Goal: Transaction & Acquisition: Obtain resource

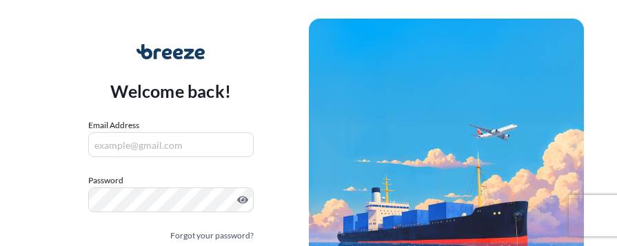
scroll to position [101, 0]
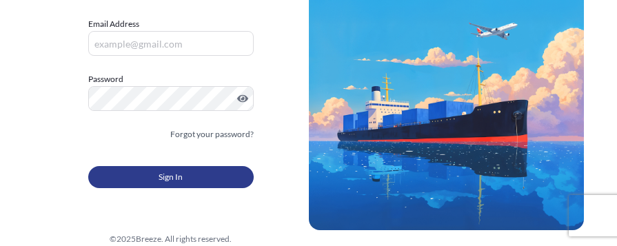
type input "[EMAIL_ADDRESS][DOMAIN_NAME]"
click at [181, 179] on span "Sign In" at bounding box center [170, 177] width 24 height 14
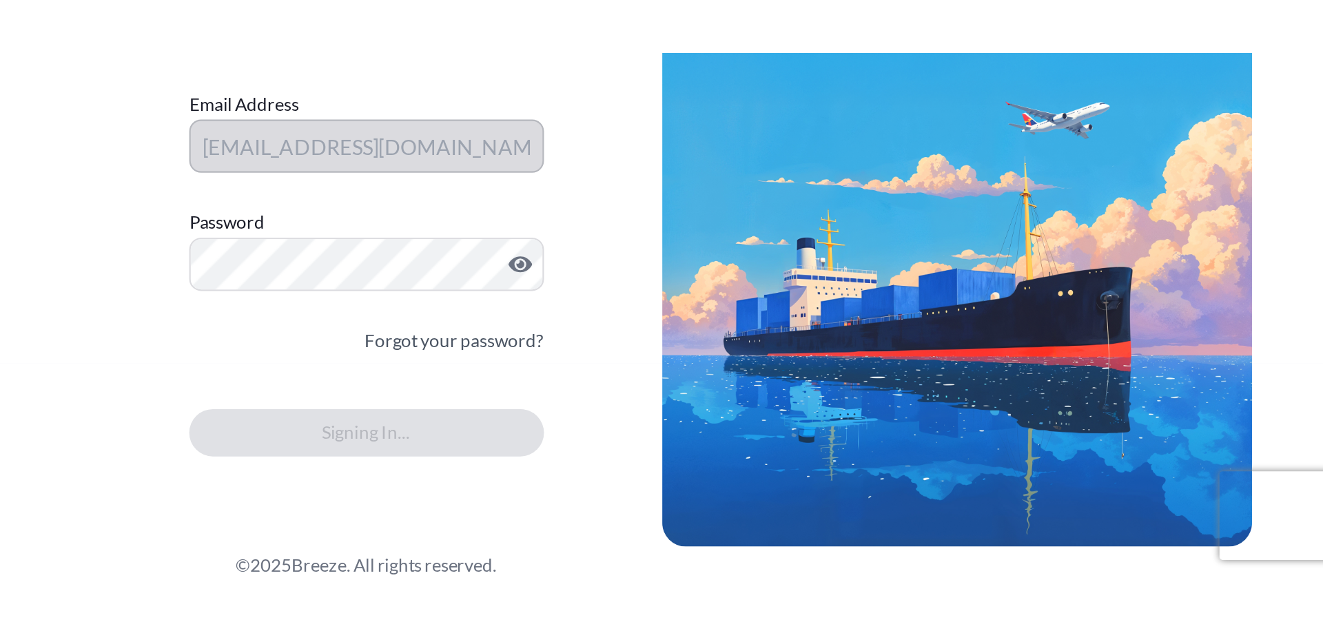
scroll to position [0, 0]
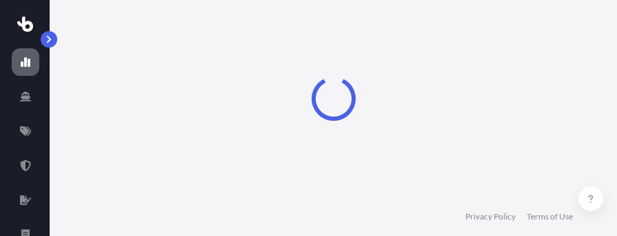
select select "2025"
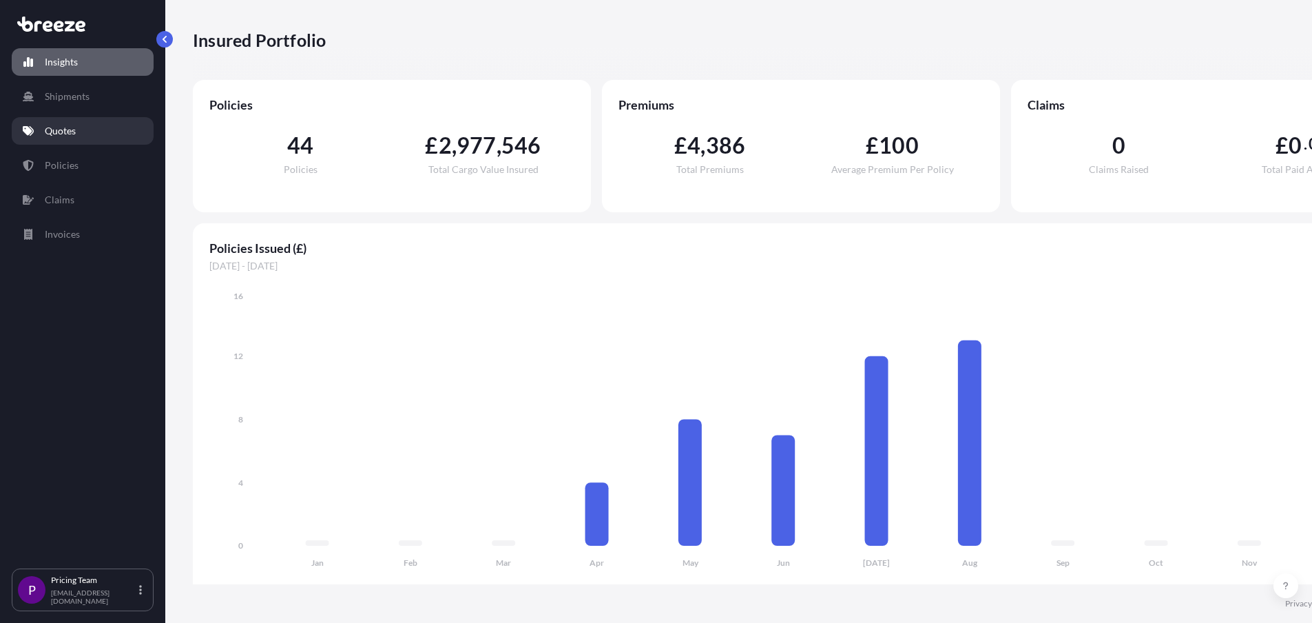
click at [57, 129] on p "Quotes" at bounding box center [60, 131] width 31 height 14
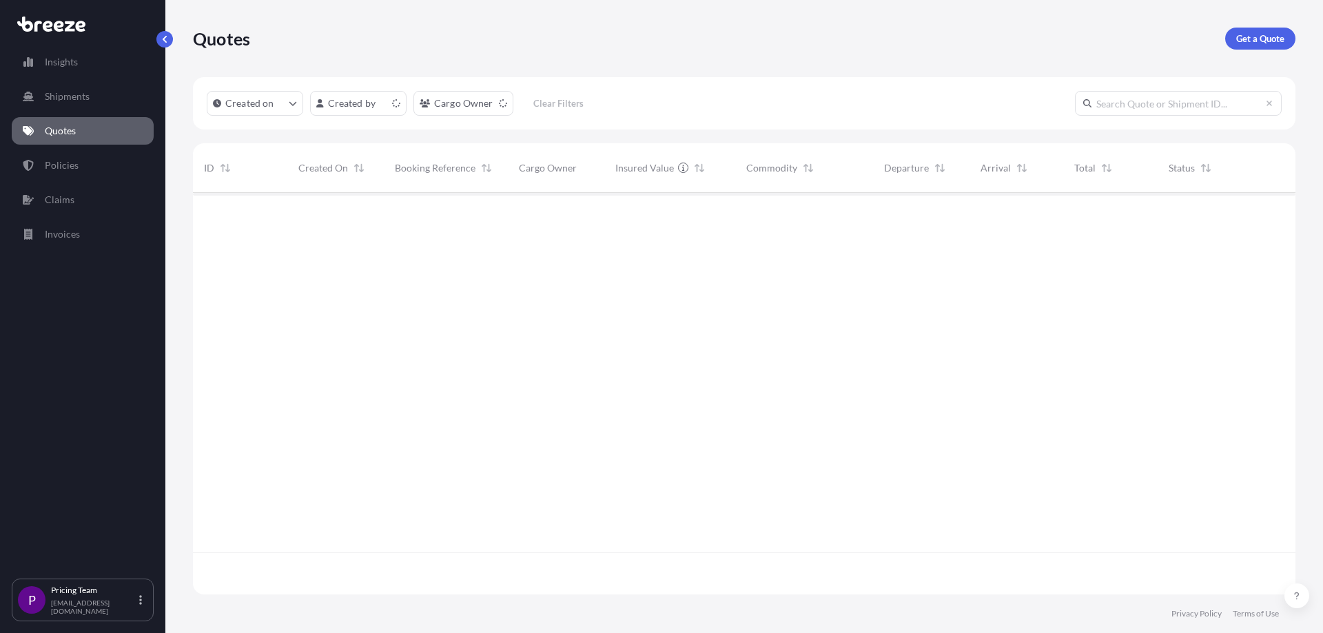
scroll to position [399, 1092]
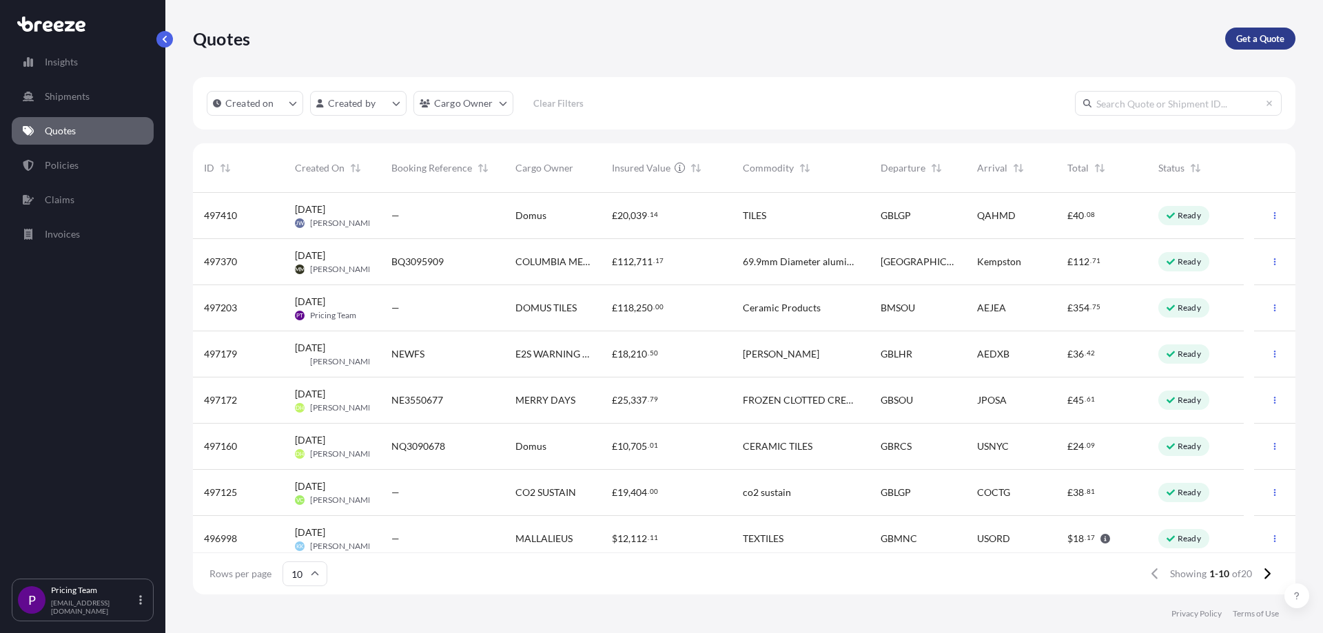
click at [616, 40] on p "Get a Quote" at bounding box center [1260, 39] width 48 height 14
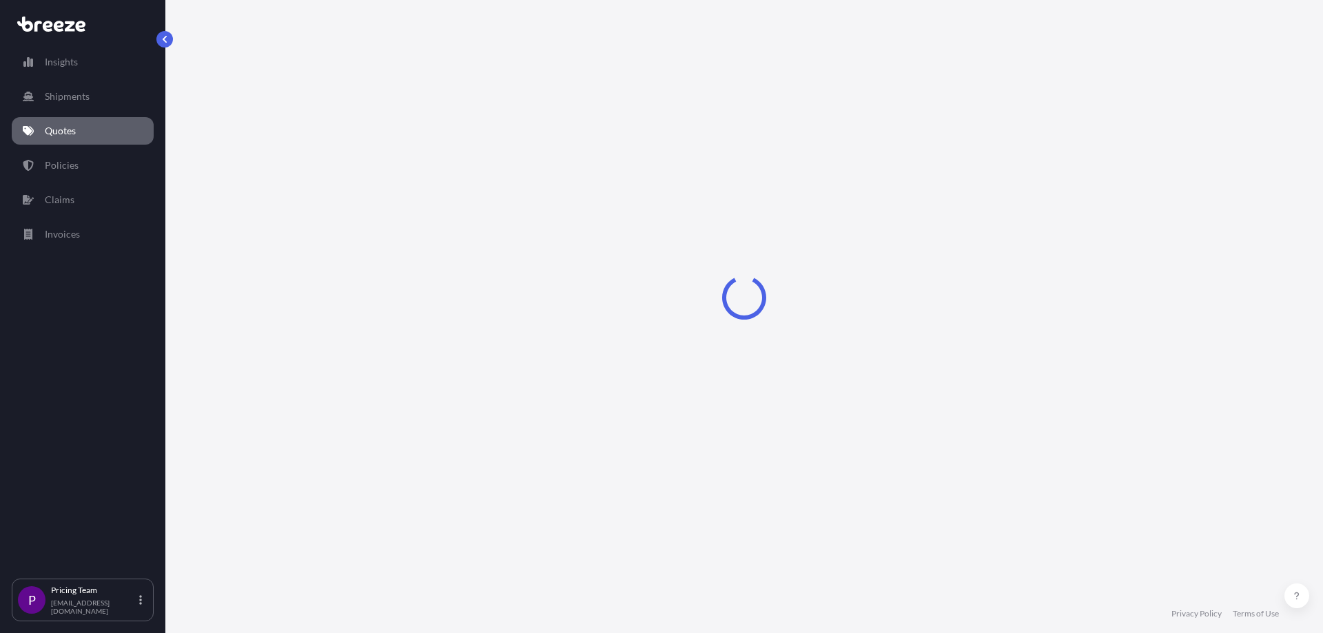
select select "Sea"
select select "1"
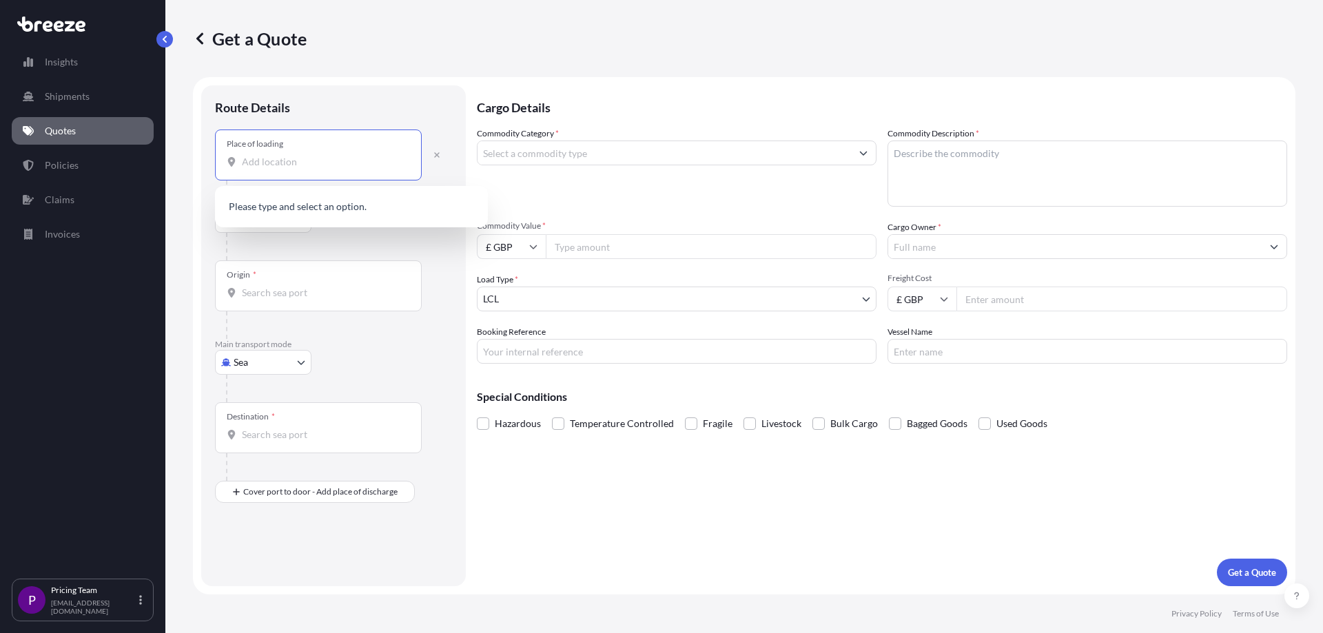
click at [291, 155] on input "Place of loading" at bounding box center [323, 162] width 163 height 14
paste input "Scheppach, 89343"
drag, startPoint x: 322, startPoint y: 161, endPoint x: 291, endPoint y: 163, distance: 30.4
click at [291, 163] on input "Scheppach, 89343" at bounding box center [323, 162] width 163 height 14
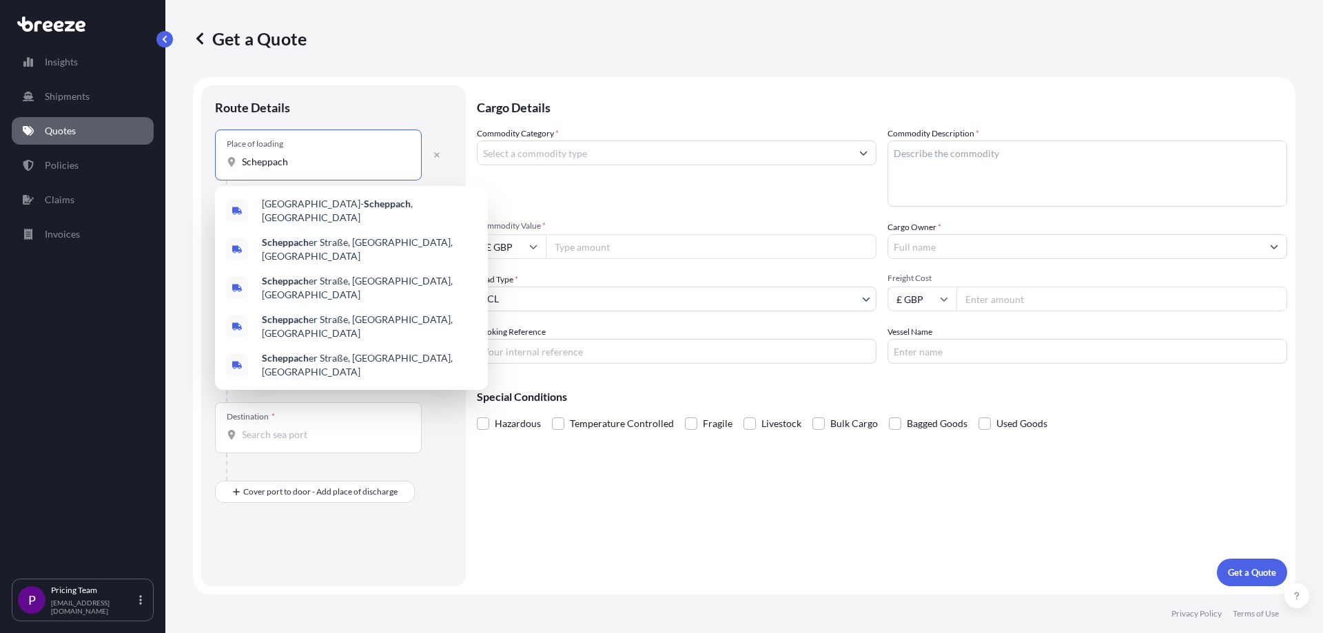
type input "Jettingen-[GEOGRAPHIC_DATA], [GEOGRAPHIC_DATA]"
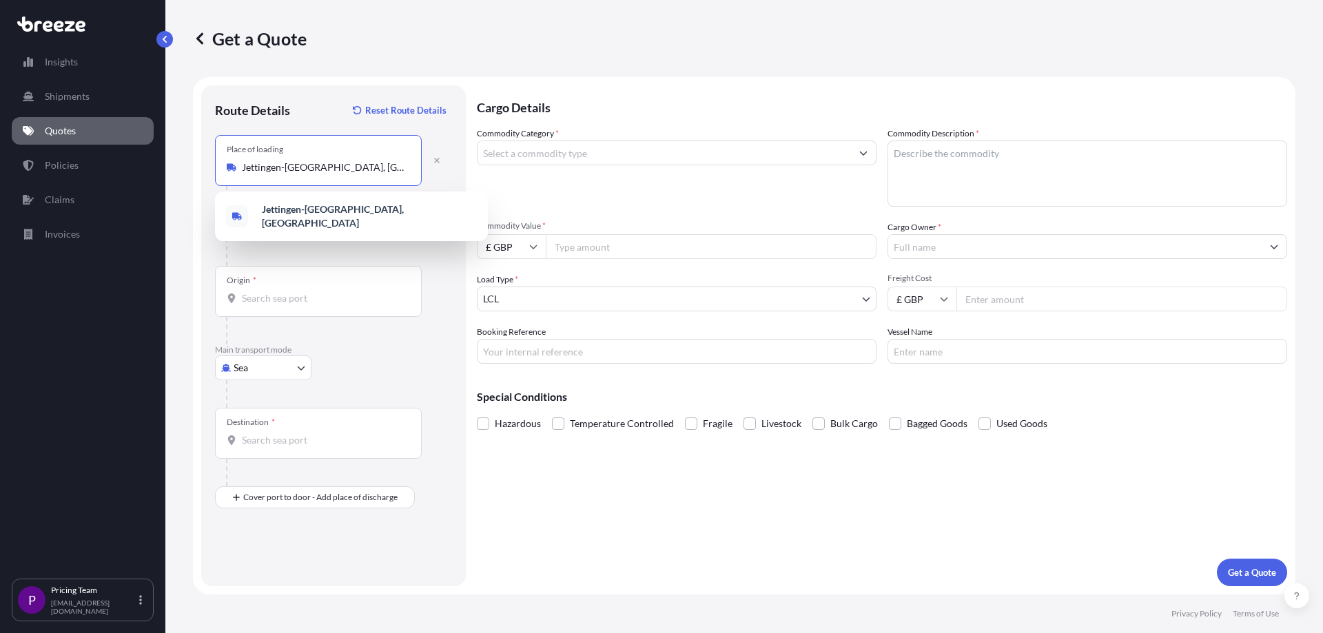
click at [307, 245] on input "Origin *" at bounding box center [323, 298] width 163 height 14
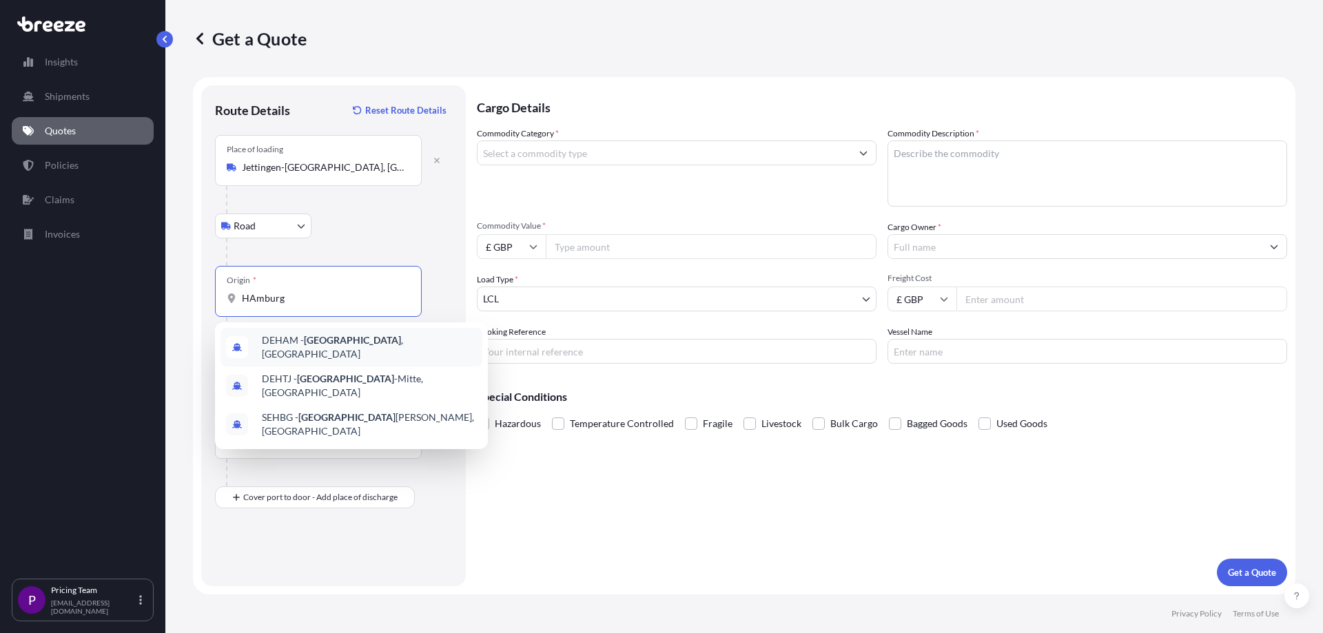
click at [303, 245] on div "DEHAM - [GEOGRAPHIC_DATA] , [GEOGRAPHIC_DATA]" at bounding box center [351, 347] width 262 height 39
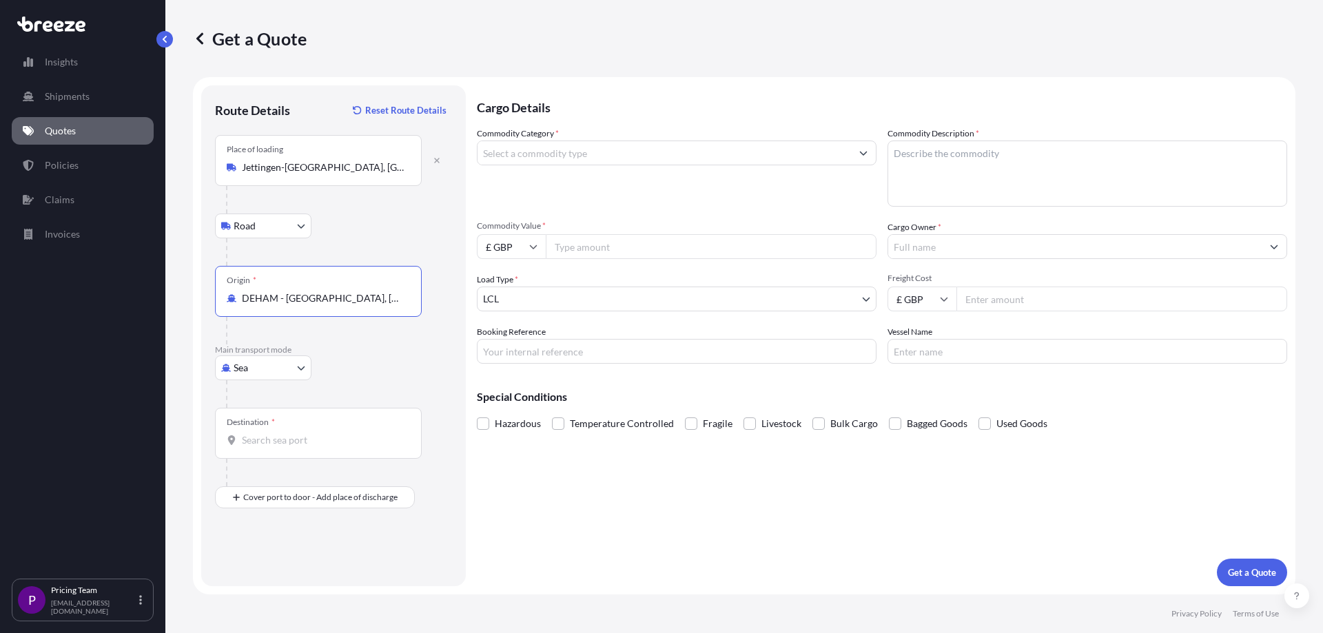
type input "DEHAM - [GEOGRAPHIC_DATA], [GEOGRAPHIC_DATA]"
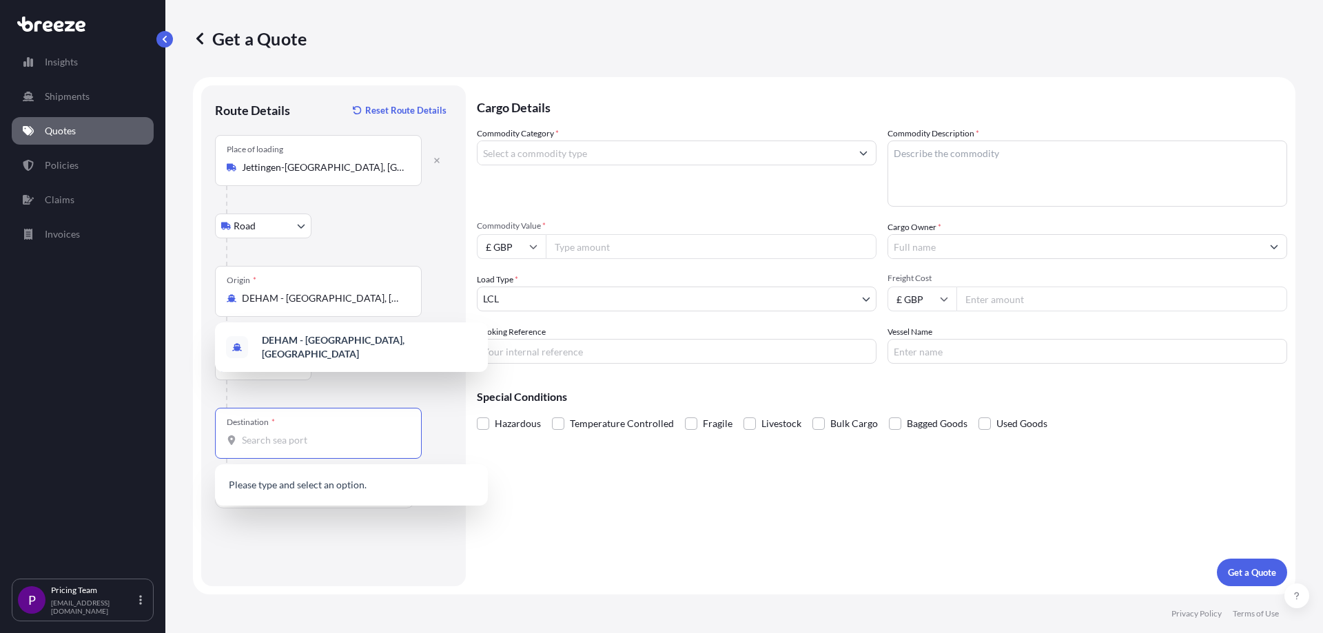
click at [254, 245] on input "Destination *" at bounding box center [323, 440] width 163 height 14
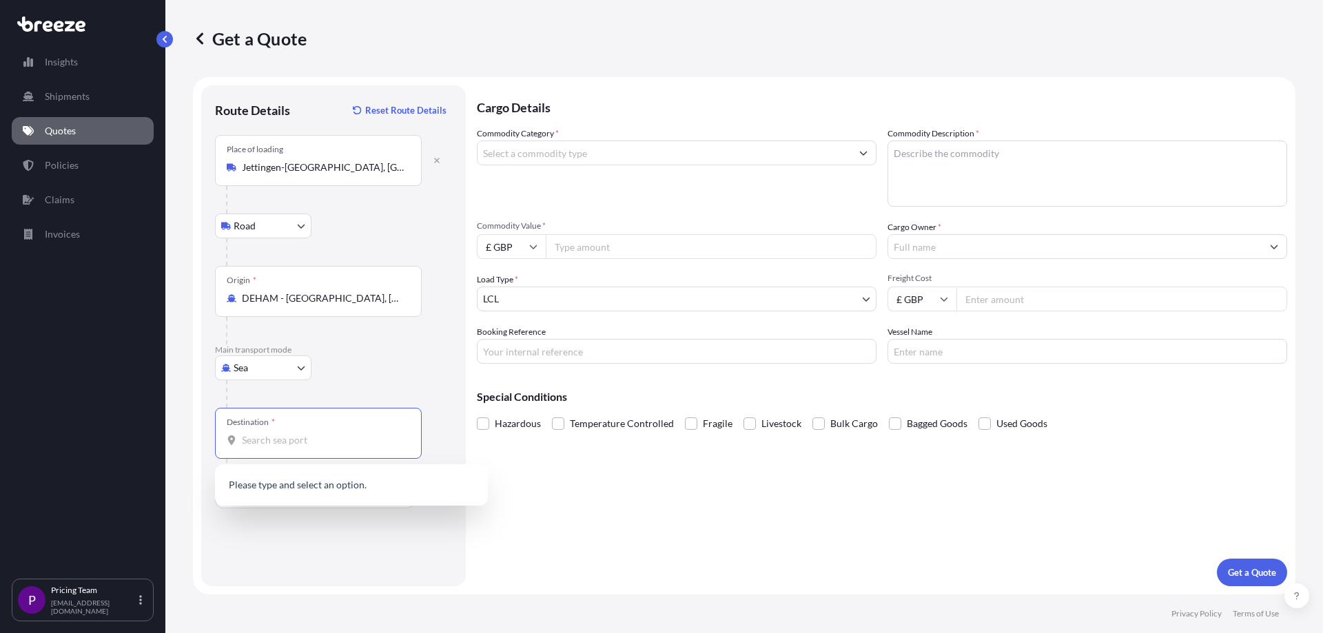
paste input "MD, 21031,"
drag, startPoint x: 256, startPoint y: 447, endPoint x: 308, endPoint y: 477, distance: 59.6
click at [258, 245] on div "Destination * MD, 21031," at bounding box center [318, 433] width 207 height 51
click at [258, 245] on input "MD, 21031," at bounding box center [323, 440] width 163 height 14
click at [260, 245] on input "MD, 21031" at bounding box center [323, 440] width 163 height 14
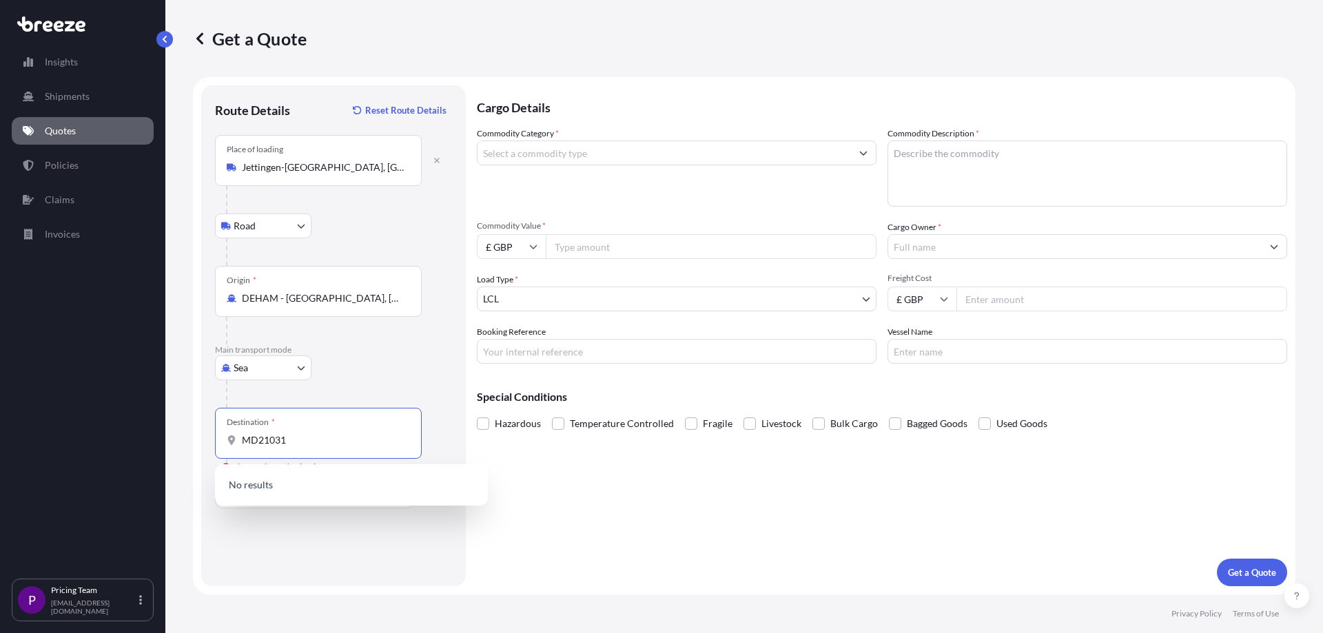
click at [595, 245] on div "Cargo Details Commodity Category * Commodity Description * Commodity Value * £ …" at bounding box center [882, 335] width 810 height 501
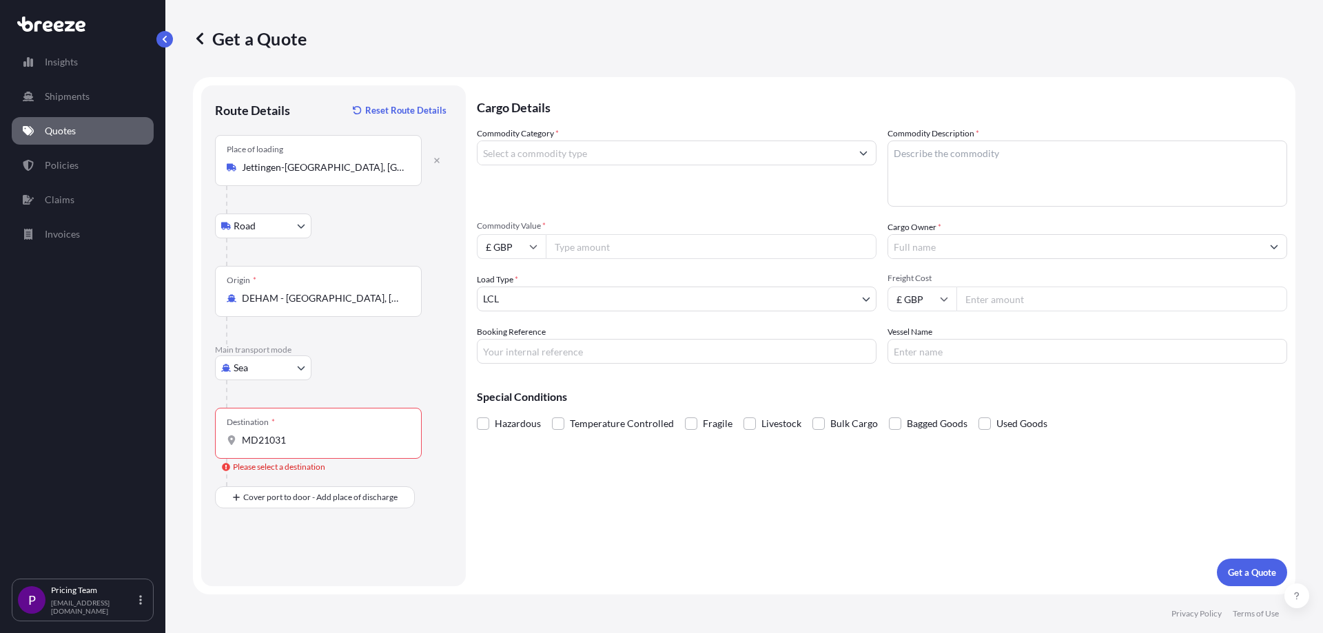
drag, startPoint x: 241, startPoint y: 444, endPoint x: 267, endPoint y: 444, distance: 25.5
click at [241, 245] on div "MD21031" at bounding box center [318, 440] width 183 height 14
click at [242, 245] on input "MD21031" at bounding box center [323, 440] width 163 height 14
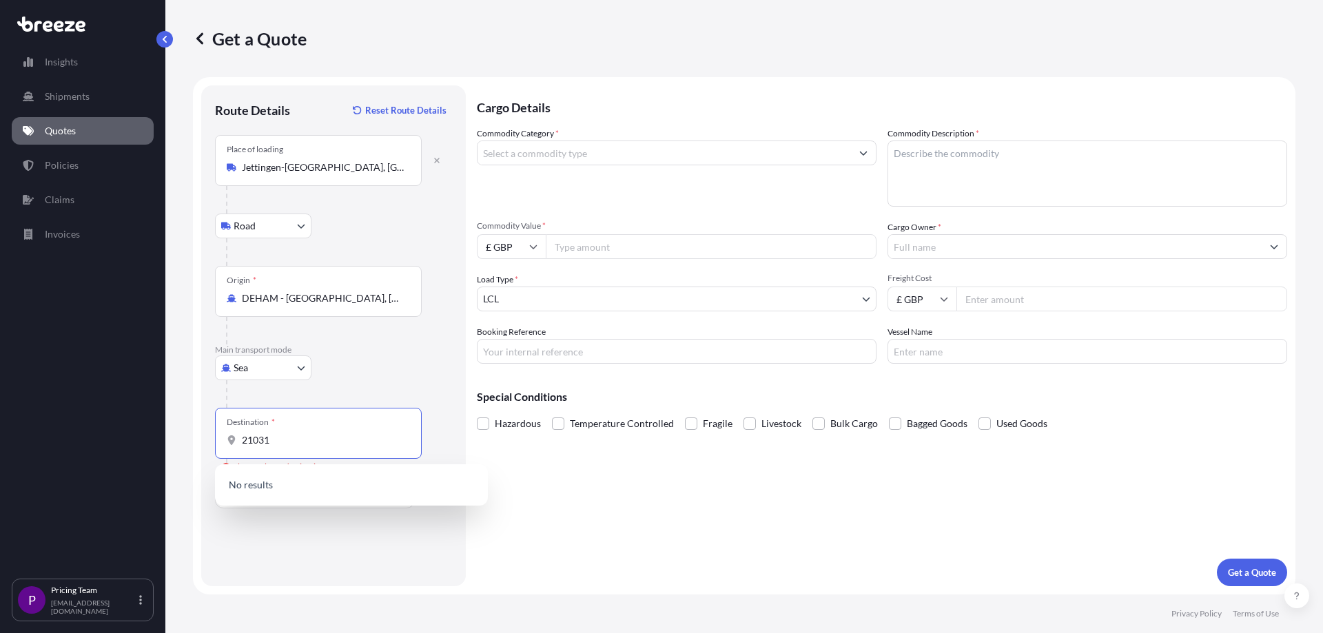
click at [312, 245] on div "Destination * 21031" at bounding box center [318, 433] width 207 height 51
click at [312, 245] on input "21031" at bounding box center [323, 440] width 163 height 14
click at [291, 245] on input "21031" at bounding box center [323, 440] width 163 height 14
drag, startPoint x: 282, startPoint y: 444, endPoint x: 230, endPoint y: 449, distance: 52.6
click at [230, 245] on div "Destination * 21031" at bounding box center [318, 433] width 207 height 51
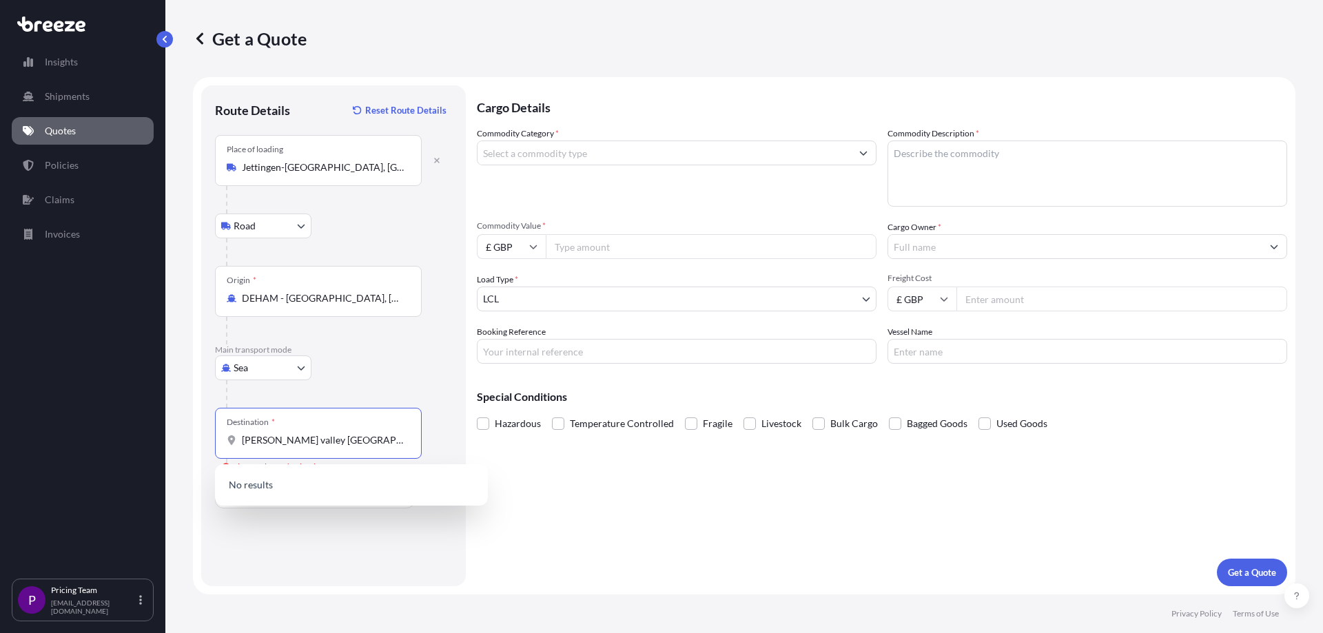
drag, startPoint x: 375, startPoint y: 439, endPoint x: 231, endPoint y: 419, distance: 145.4
click at [231, 245] on div "Destination * [PERSON_NAME][GEOGRAPHIC_DATA] [GEOGRAPHIC_DATA]" at bounding box center [318, 433] width 207 height 51
type input "USNYC - [US_STATE], [GEOGRAPHIC_DATA]"
click at [557, 156] on input "Commodity Category *" at bounding box center [663, 153] width 373 height 25
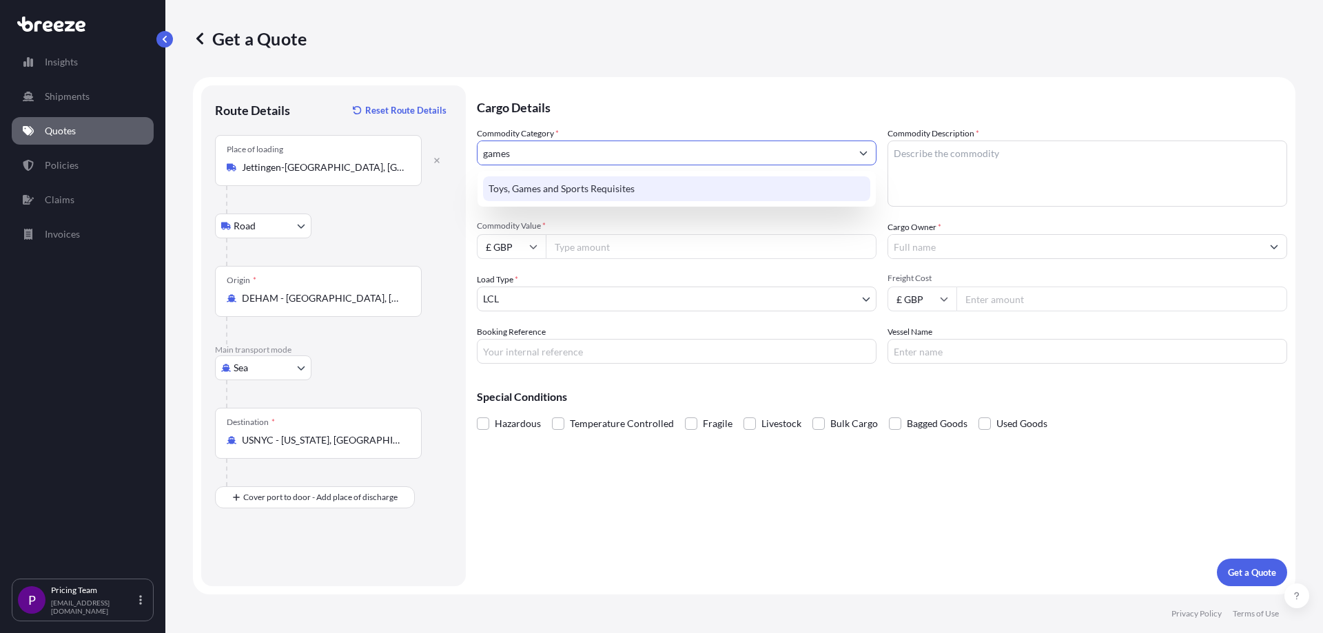
click at [560, 187] on div "Toys, Games and Sports Requisites" at bounding box center [676, 188] width 387 height 25
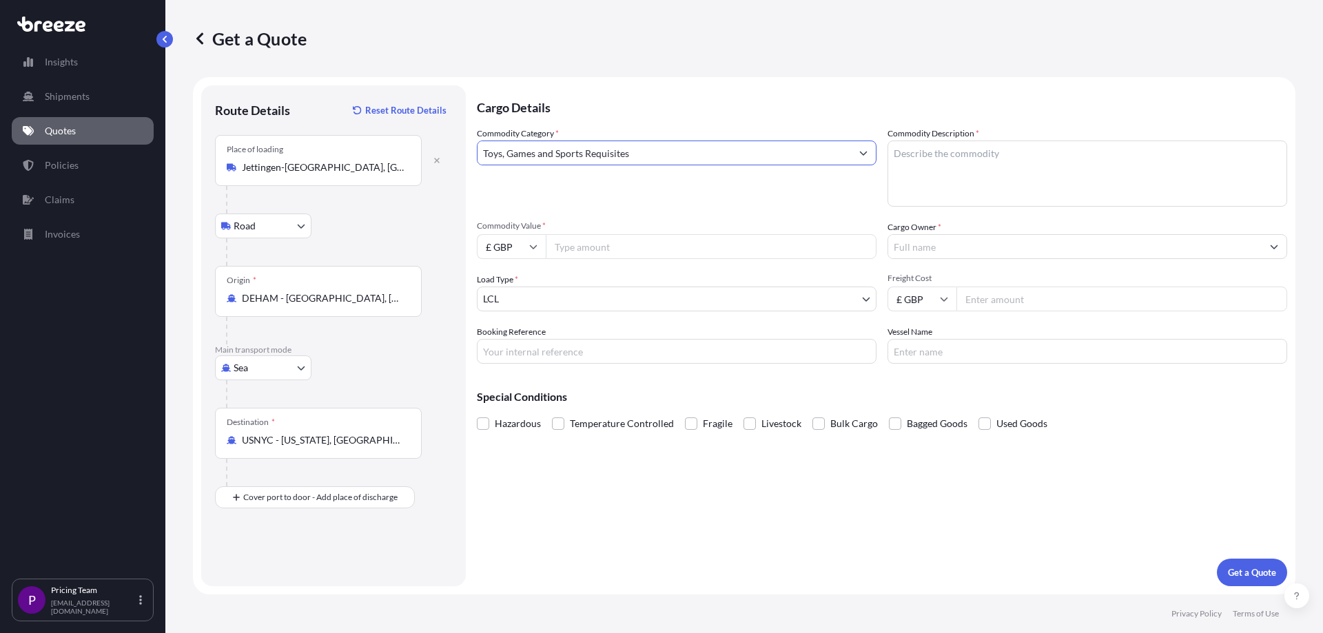
type input "Toys, Games and Sports Requisites"
click at [616, 184] on textarea "Commodity Description *" at bounding box center [1087, 174] width 400 height 66
click at [616, 151] on textarea "Commodity Description *" at bounding box center [1087, 174] width 400 height 66
type textarea "Games"
click at [579, 245] on input "Commodity Value *" at bounding box center [711, 246] width 331 height 25
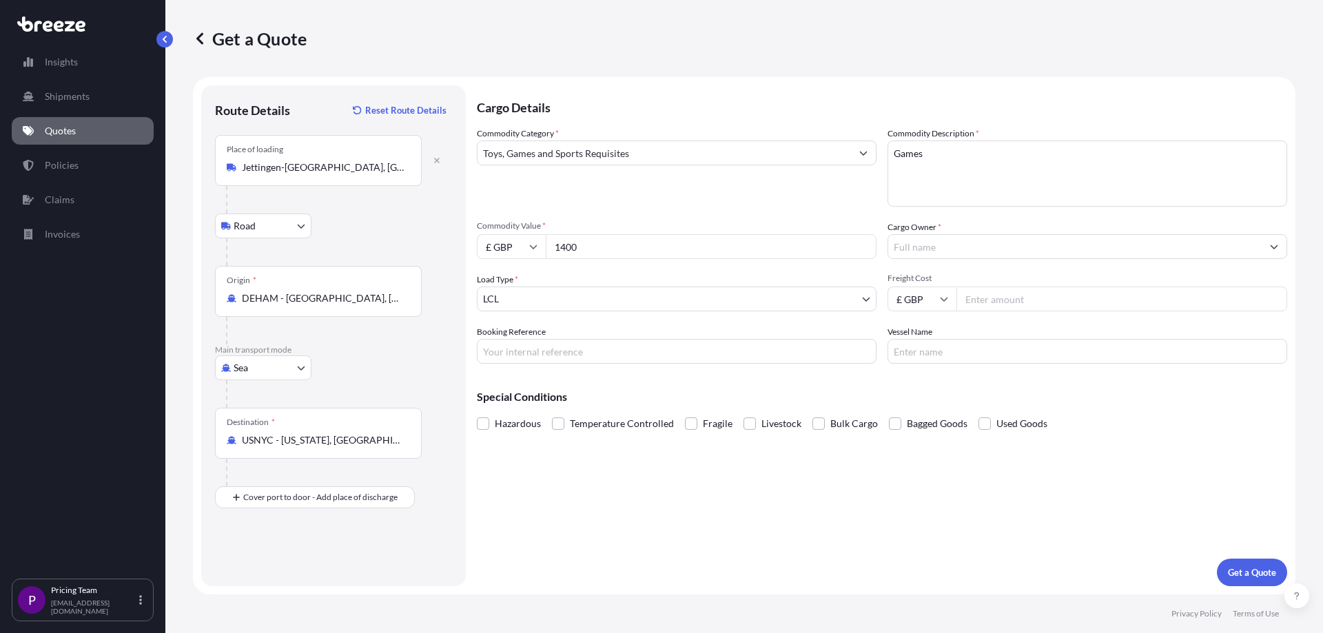
type input "1400"
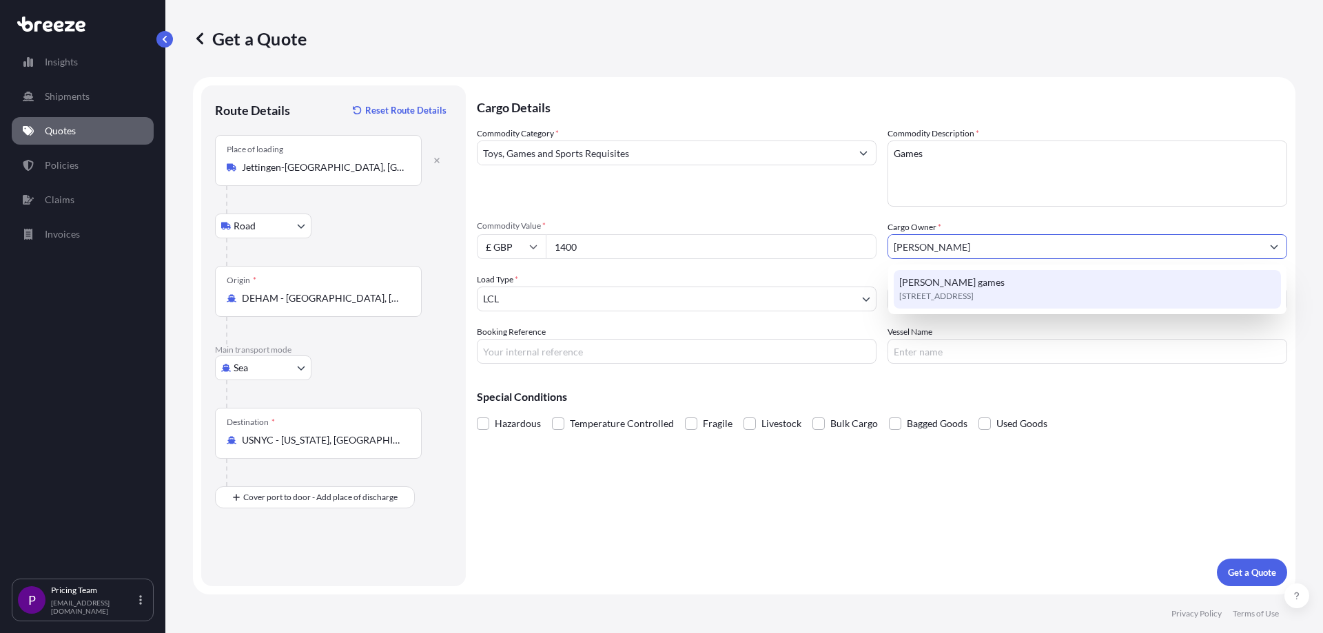
click at [616, 245] on span "[PERSON_NAME] games" at bounding box center [951, 283] width 105 height 14
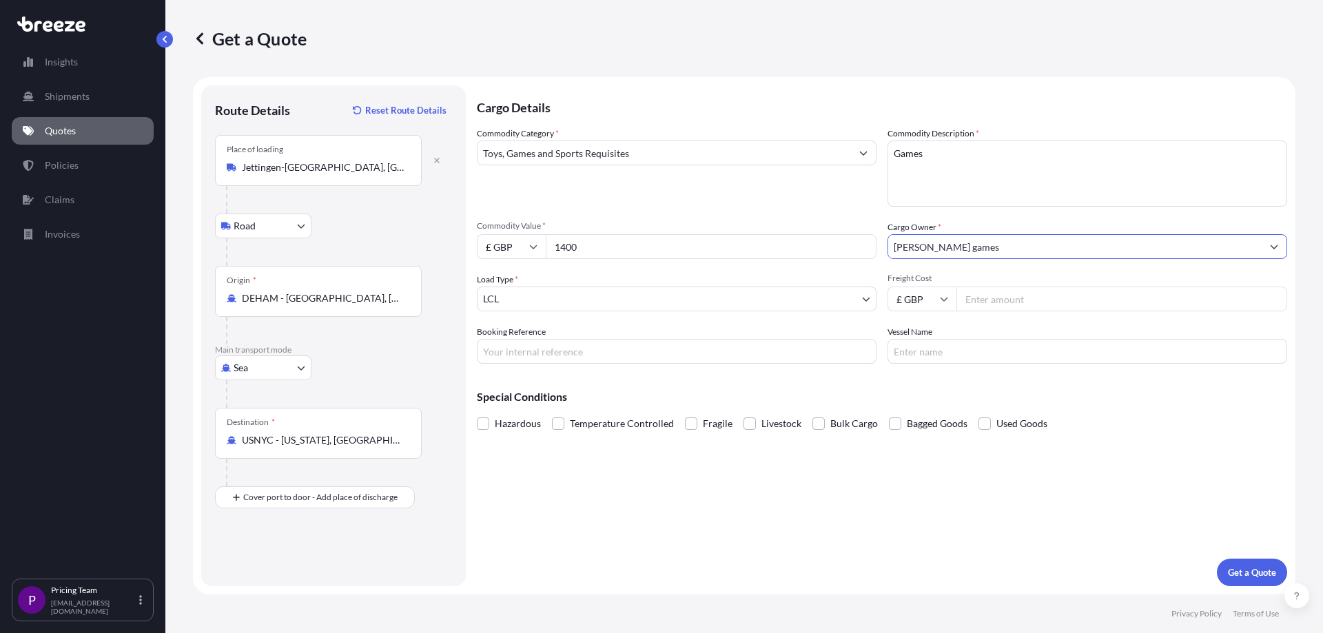
type input "[PERSON_NAME] games"
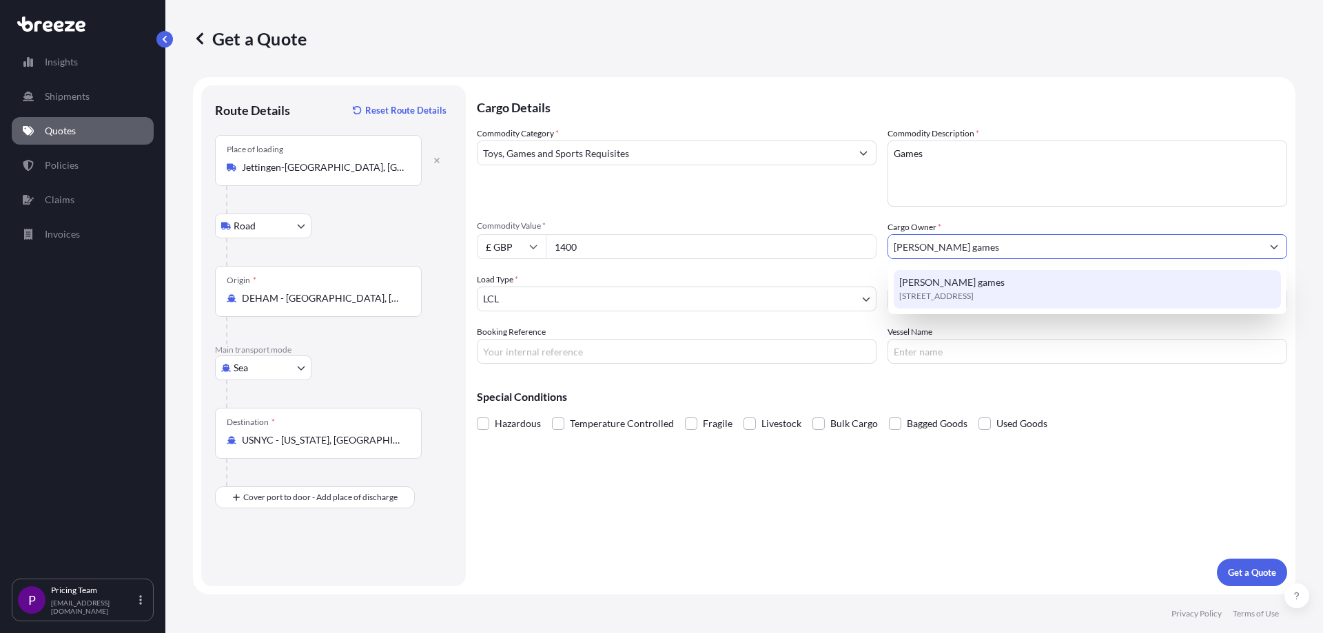
click at [616, 245] on span "[STREET_ADDRESS]" at bounding box center [936, 296] width 74 height 14
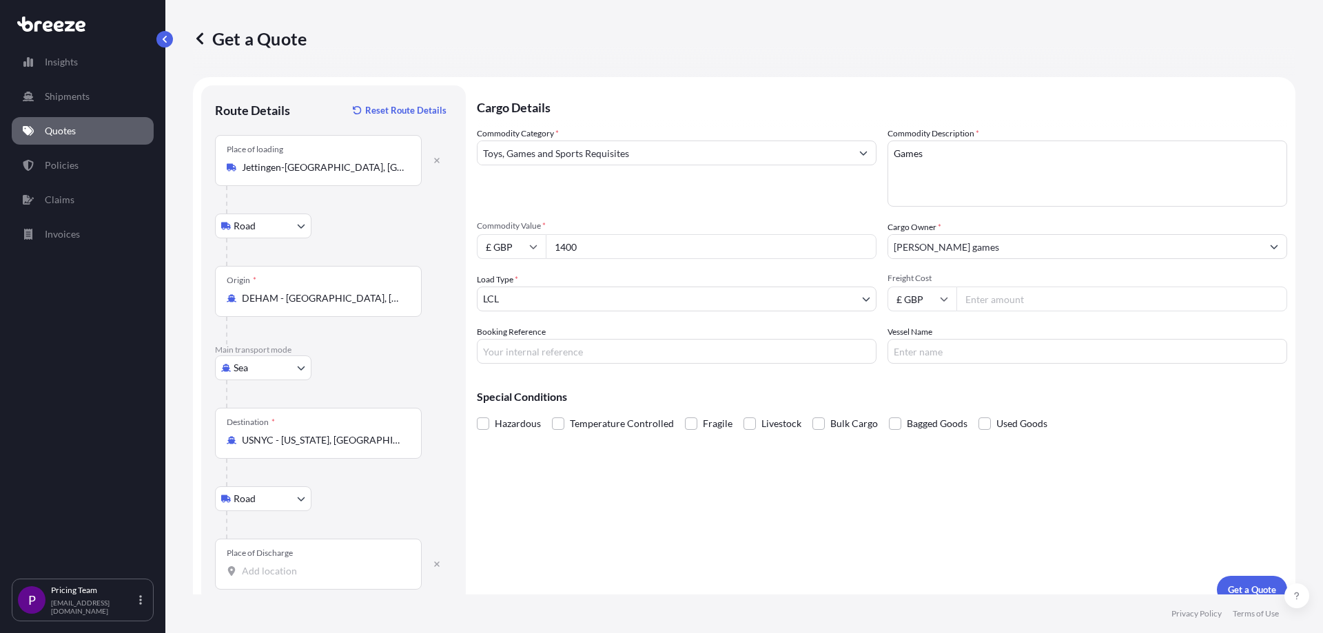
click at [272, 245] on div "Place of Discharge" at bounding box center [318, 564] width 207 height 51
click at [272, 245] on input "Place of Discharge" at bounding box center [323, 571] width 163 height 14
click at [300, 245] on p "Please type and select an option." at bounding box center [351, 512] width 262 height 30
click at [282, 245] on div "Place of Discharge" at bounding box center [260, 553] width 66 height 11
click at [282, 245] on input "Place of Discharge" at bounding box center [323, 571] width 163 height 14
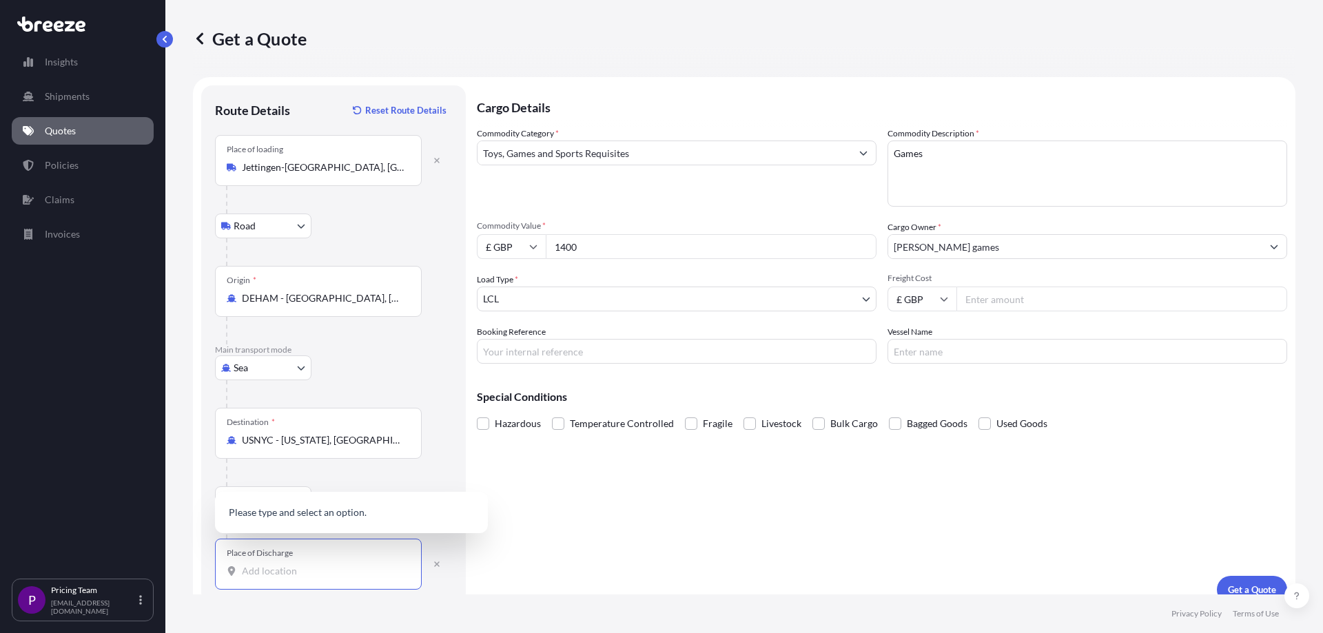
paste input "MD, 21031,"
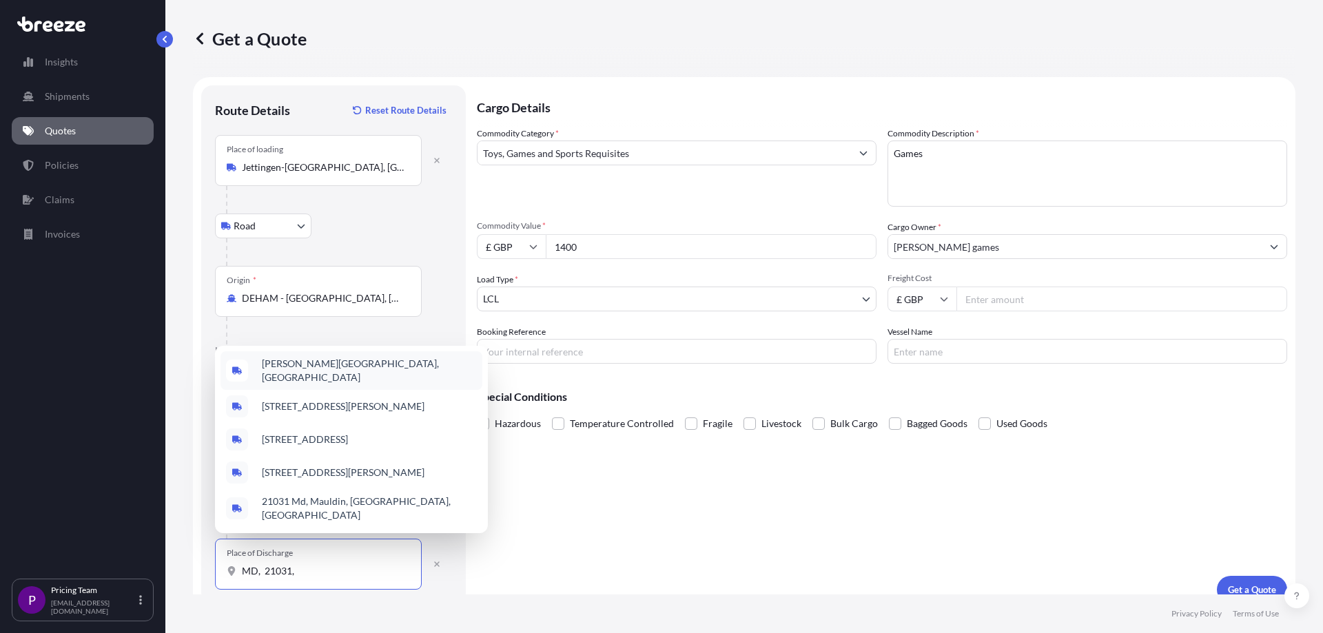
click at [359, 245] on span "[PERSON_NAME][GEOGRAPHIC_DATA], [GEOGRAPHIC_DATA]" at bounding box center [369, 371] width 215 height 28
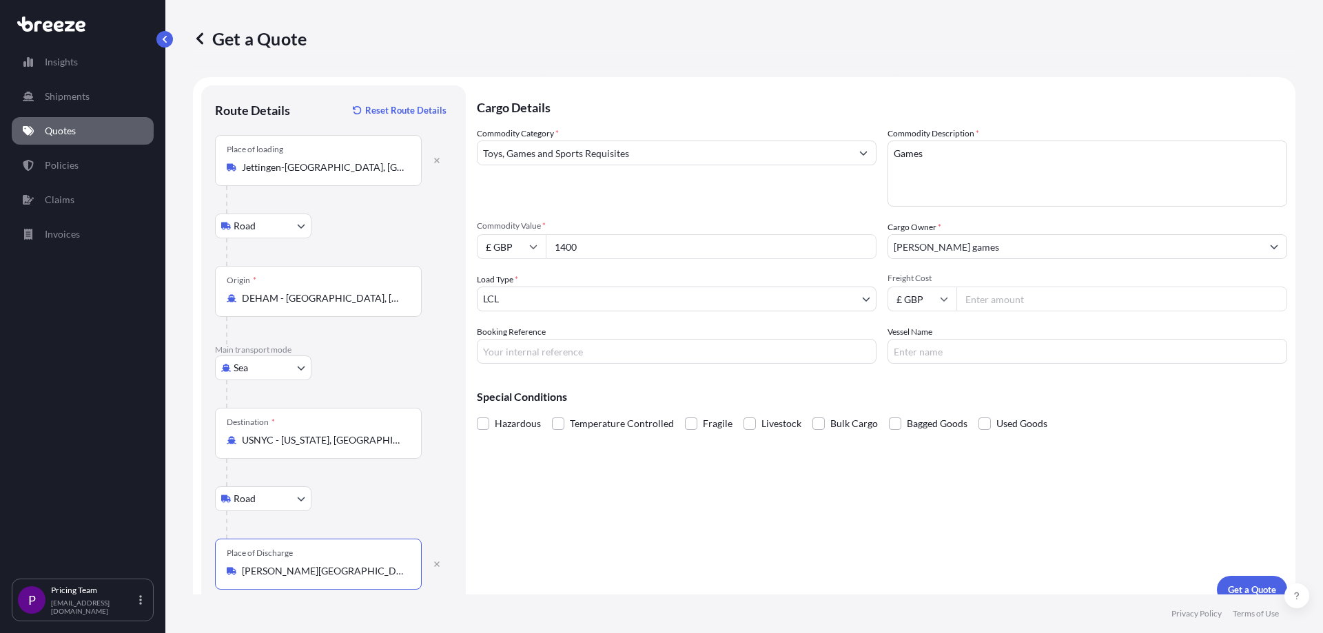
type input "[PERSON_NAME][GEOGRAPHIC_DATA], [GEOGRAPHIC_DATA]"
click at [616, 245] on input "Freight Cost" at bounding box center [1121, 299] width 331 height 25
type input "900.00"
click at [616, 245] on div "Cargo Details Commodity Category * Toys, Games and Sports Requisites Commodity …" at bounding box center [882, 344] width 810 height 518
click at [616, 245] on button "Get a Quote" at bounding box center [1252, 590] width 70 height 28
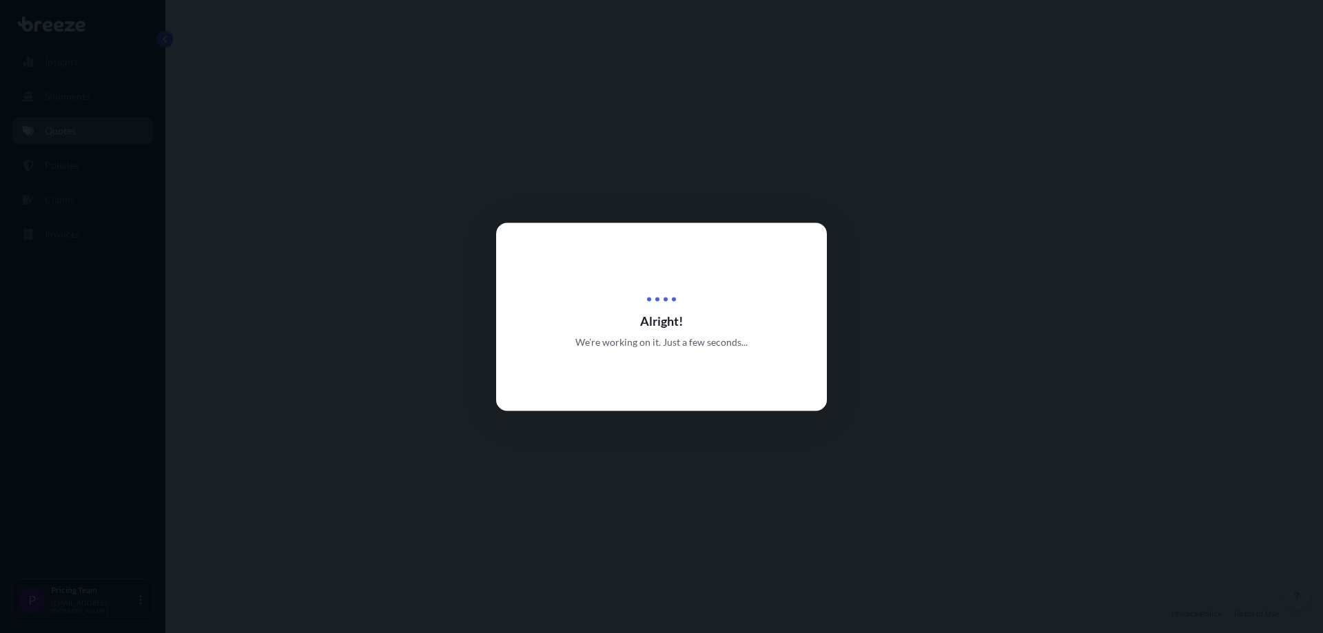
select select "Road"
select select "Sea"
select select "Road"
select select "1"
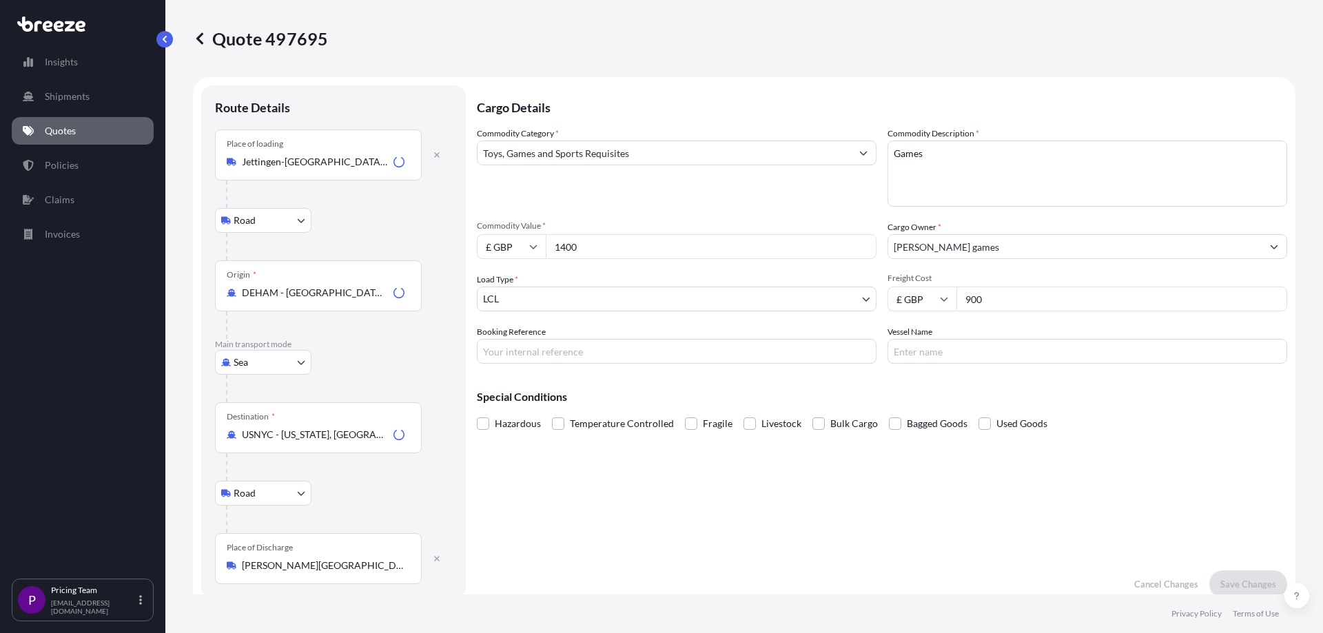
scroll to position [551, 0]
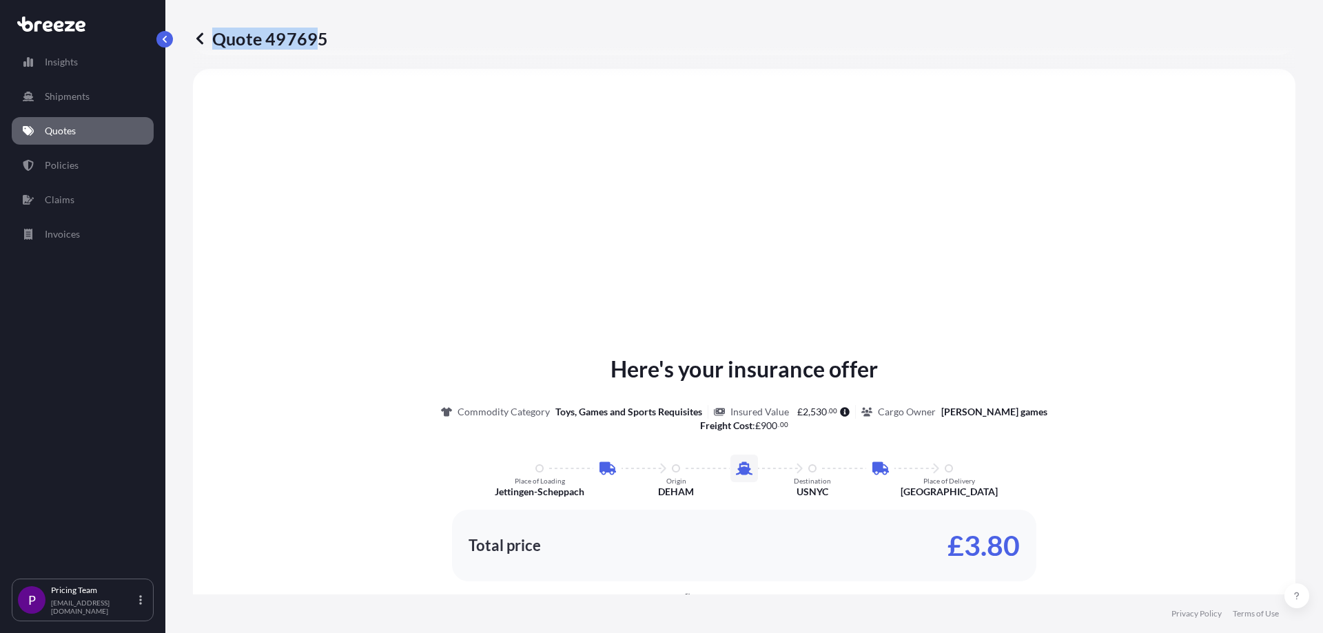
drag, startPoint x: 337, startPoint y: 28, endPoint x: 319, endPoint y: 43, distance: 23.5
click at [319, 43] on div "Quote 497695" at bounding box center [744, 39] width 1102 height 22
copy p "Quote 49769"
